Goal: Navigation & Orientation: Find specific page/section

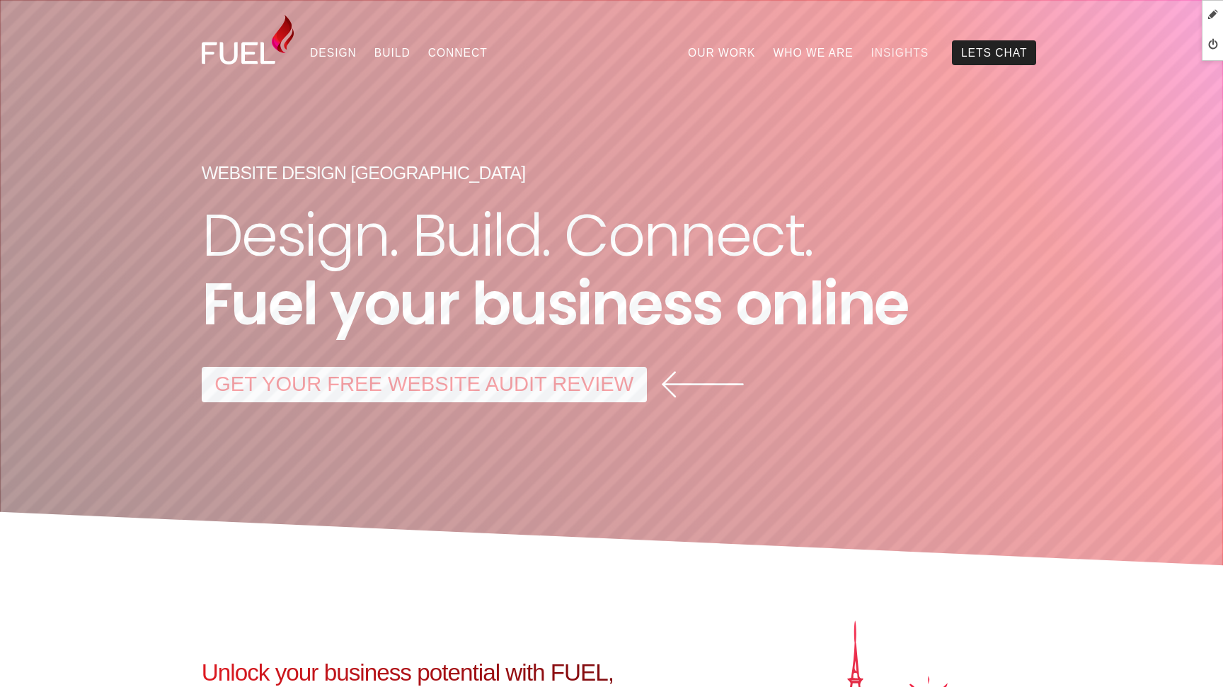
click at [912, 47] on link "Insights" at bounding box center [900, 52] width 76 height 24
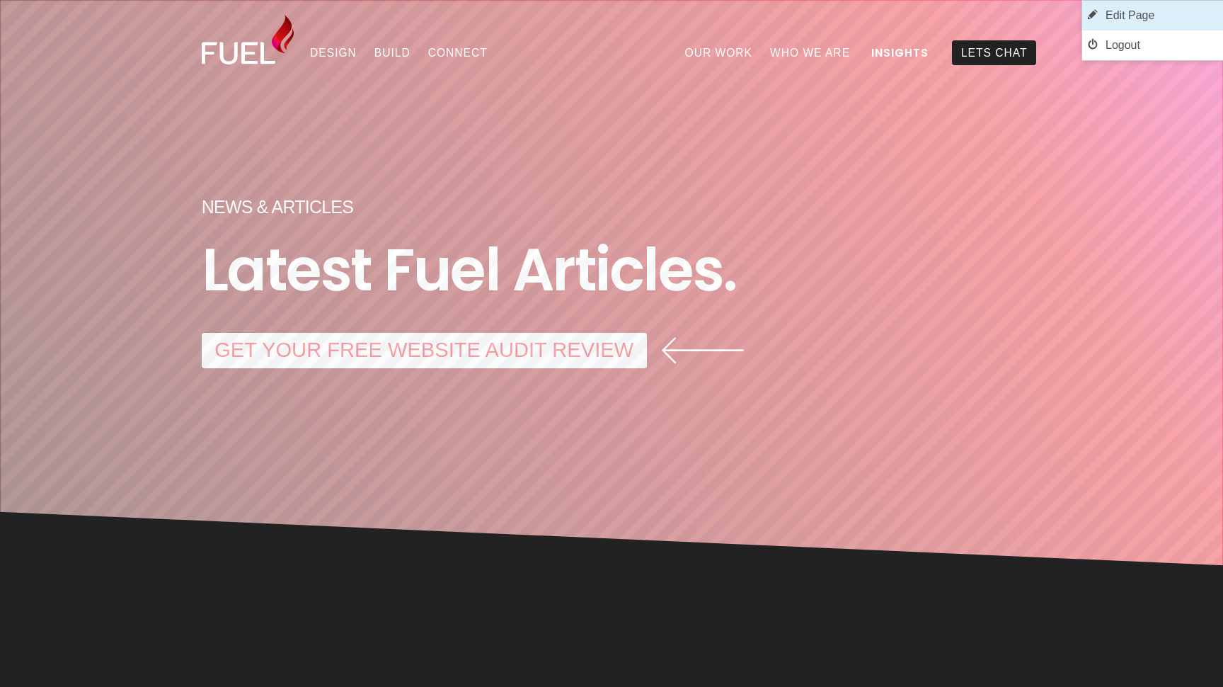
click at [1161, 13] on link "Edit Page" at bounding box center [1152, 16] width 141 height 30
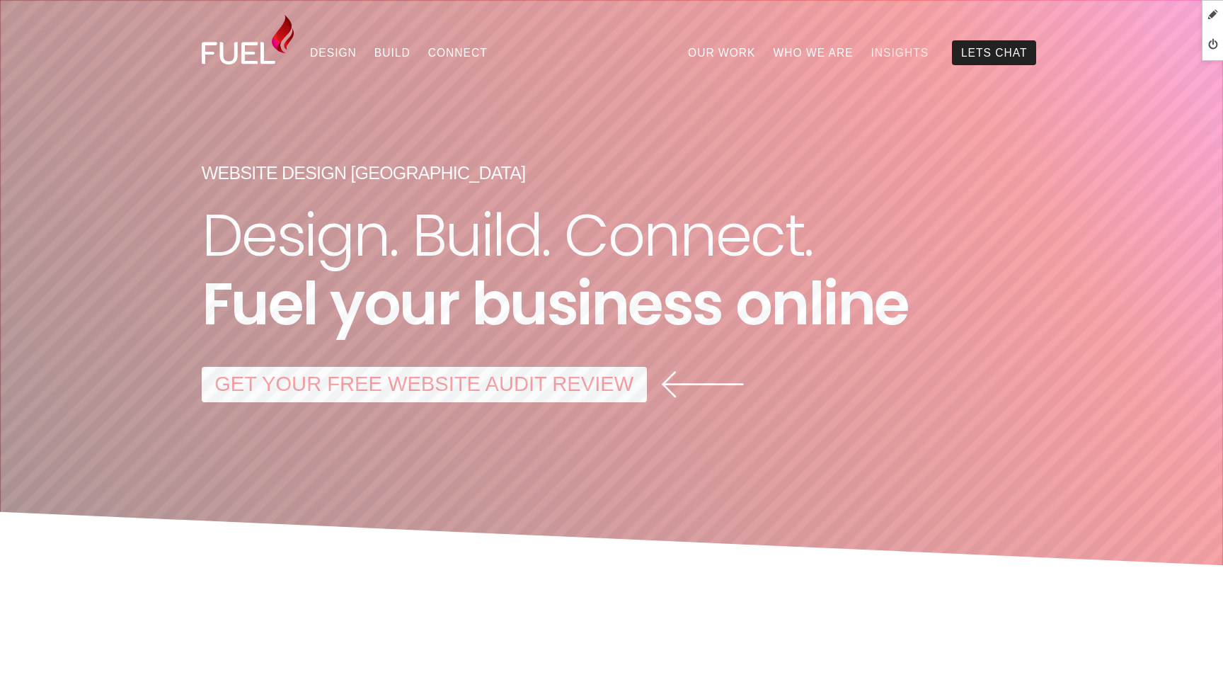
click at [916, 56] on link "Insights" at bounding box center [900, 52] width 76 height 24
